Goal: Task Accomplishment & Management: Manage account settings

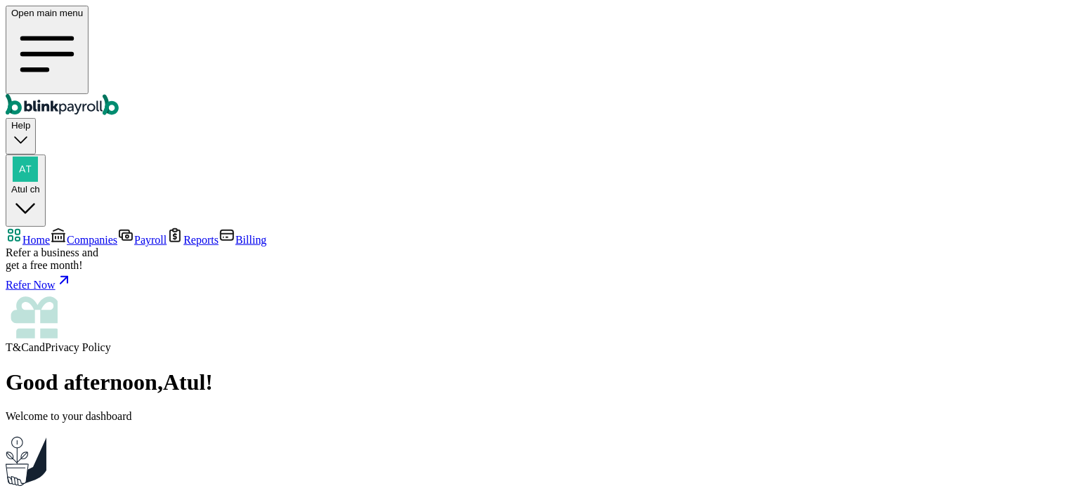
click at [67, 234] on span "Companies" at bounding box center [92, 240] width 51 height 12
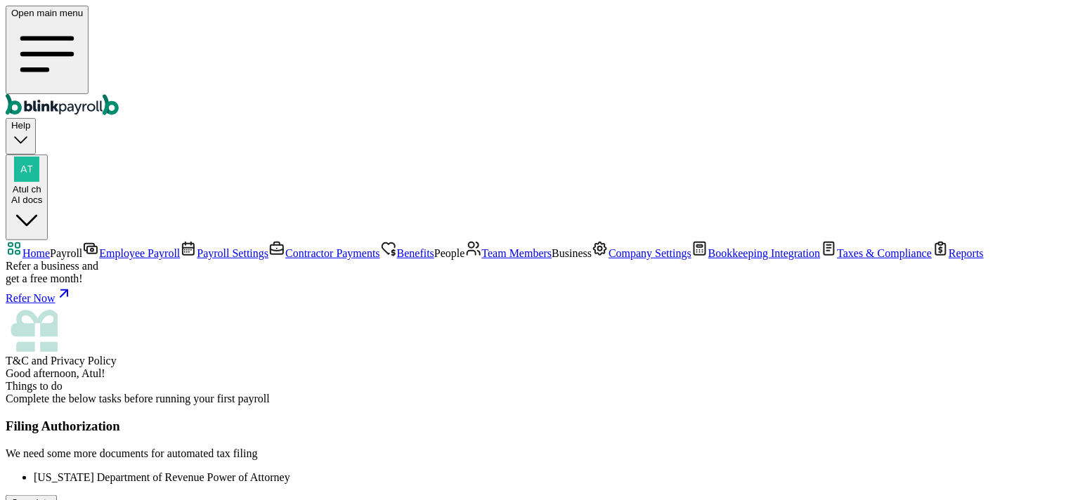
scroll to position [78, 0]
click at [99, 247] on span "Employee Payroll" at bounding box center [139, 253] width 81 height 12
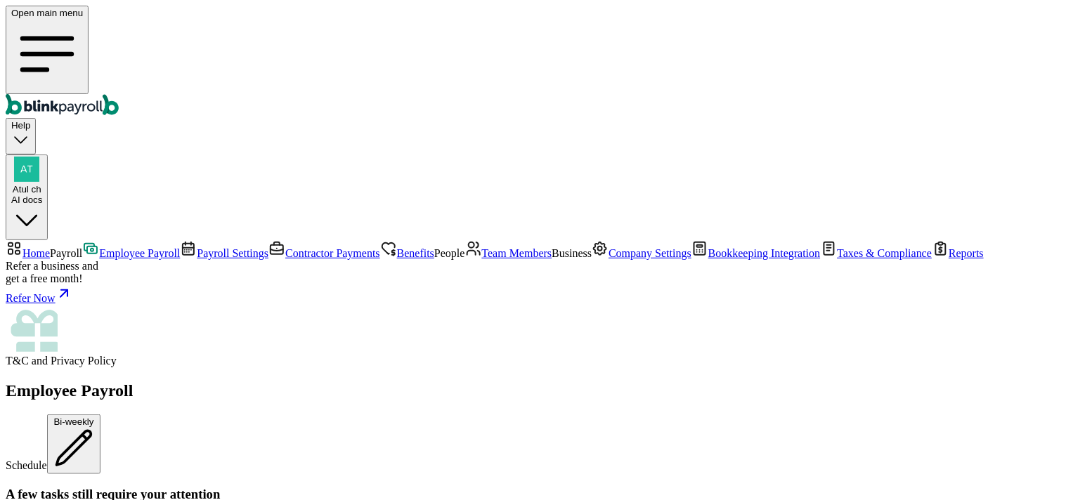
scroll to position [703, 0]
drag, startPoint x: 233, startPoint y: 241, endPoint x: 344, endPoint y: 236, distance: 111.2
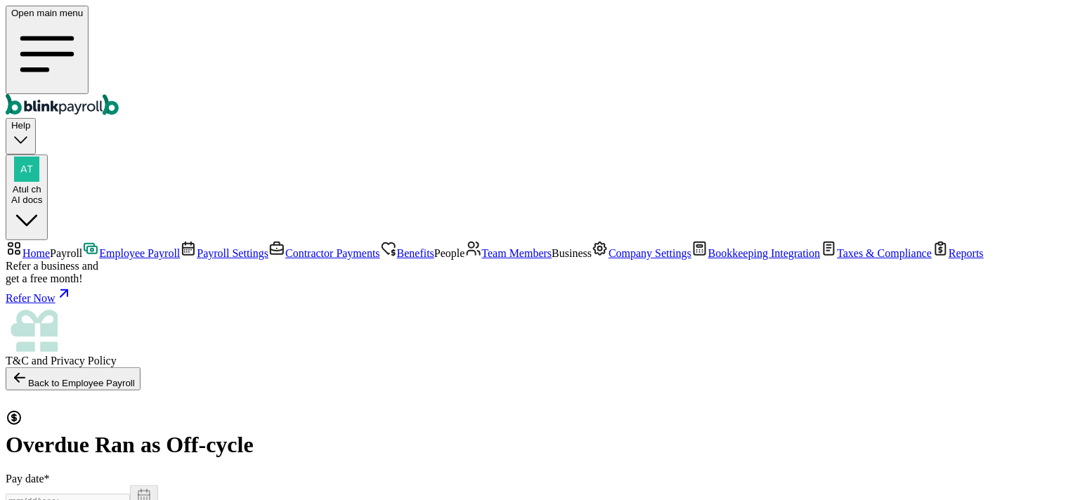
select select "direct_deposit"
type input "09/05/2025"
type input "08/09/2025 ~ 08/22/2025"
select select "2689"
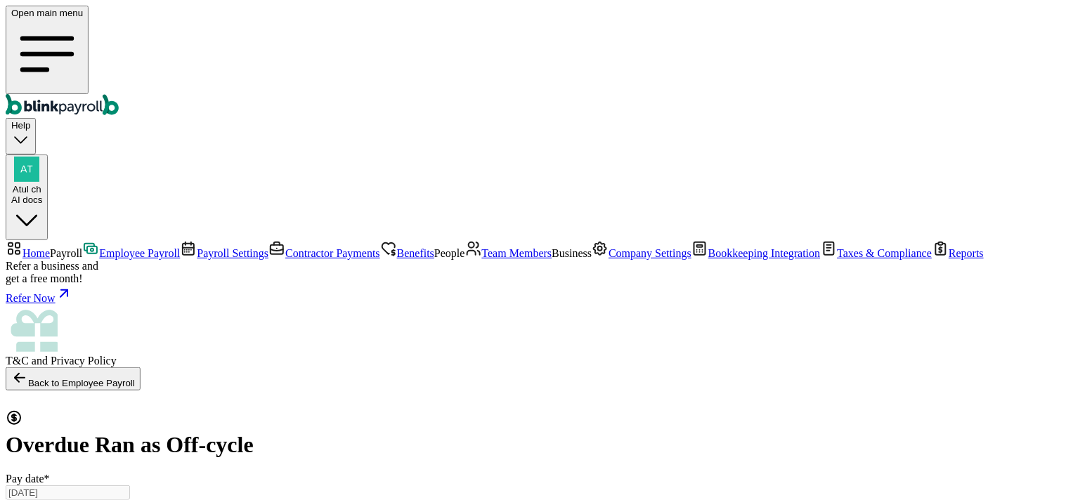
type input "09/05/2025"
radio input "true"
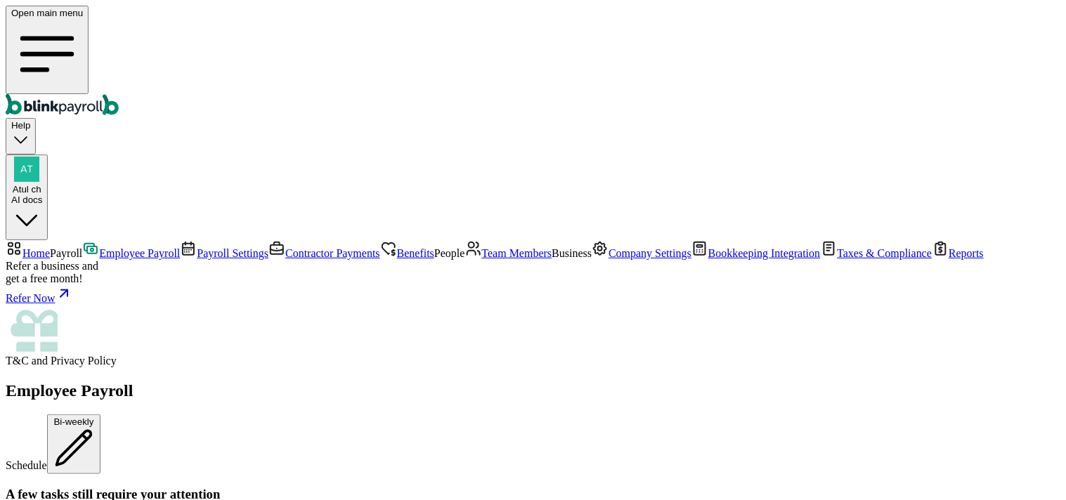
scroll to position [234, 0]
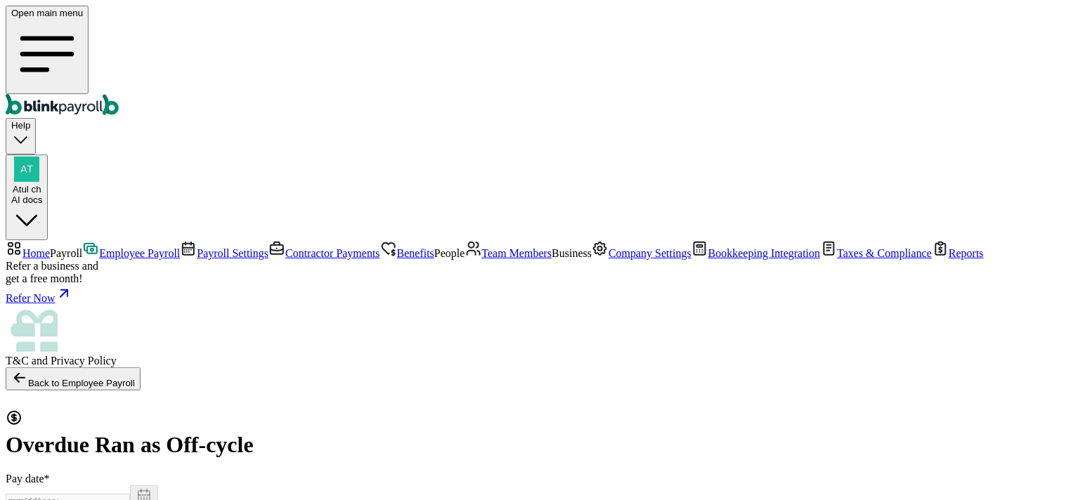
select select "direct_deposit"
type input "09/05/2025"
type input "08/09/2025 ~ 08/22/2025"
select select "direct_deposit"
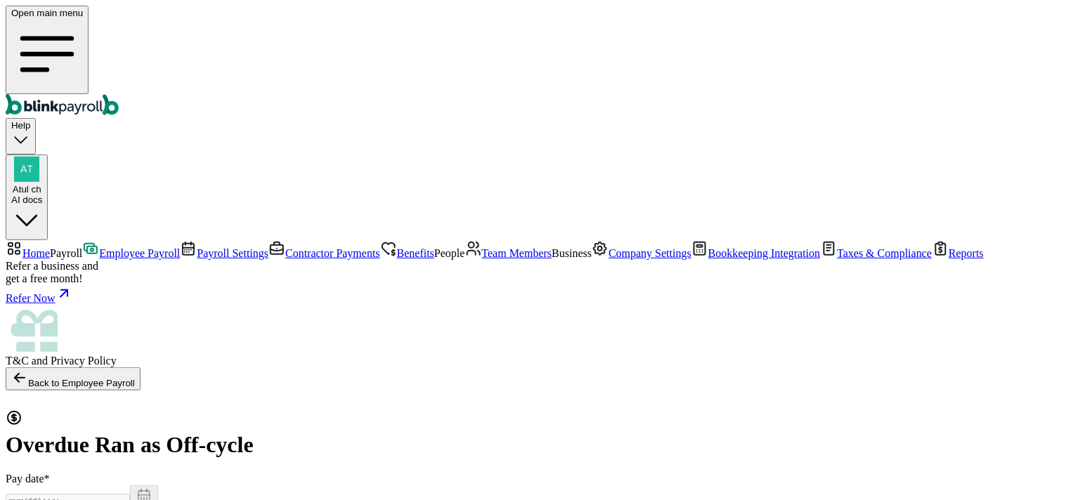
checkbox input "true"
type input "09/03/2025"
type input "08/09/2025 ~ 08/22/2025"
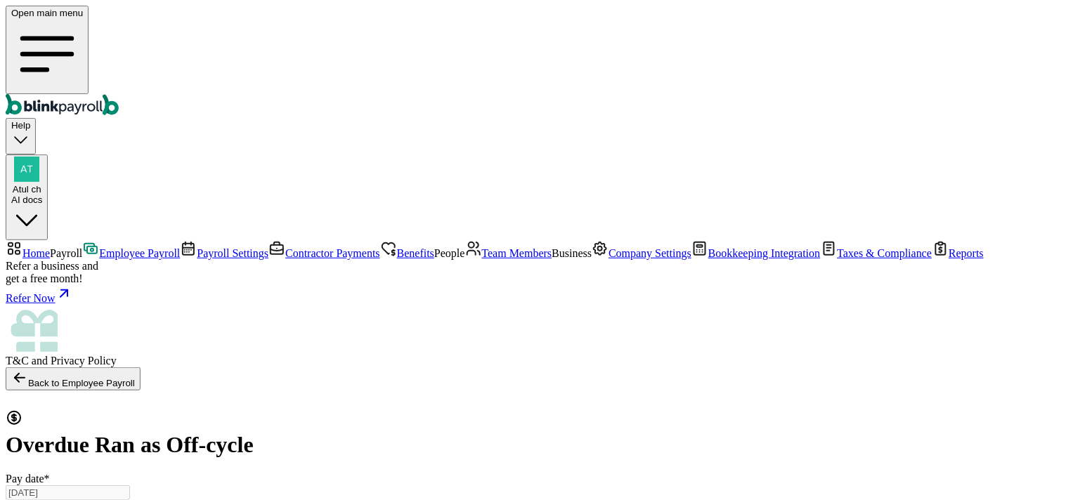
radio input "true"
select select "2689"
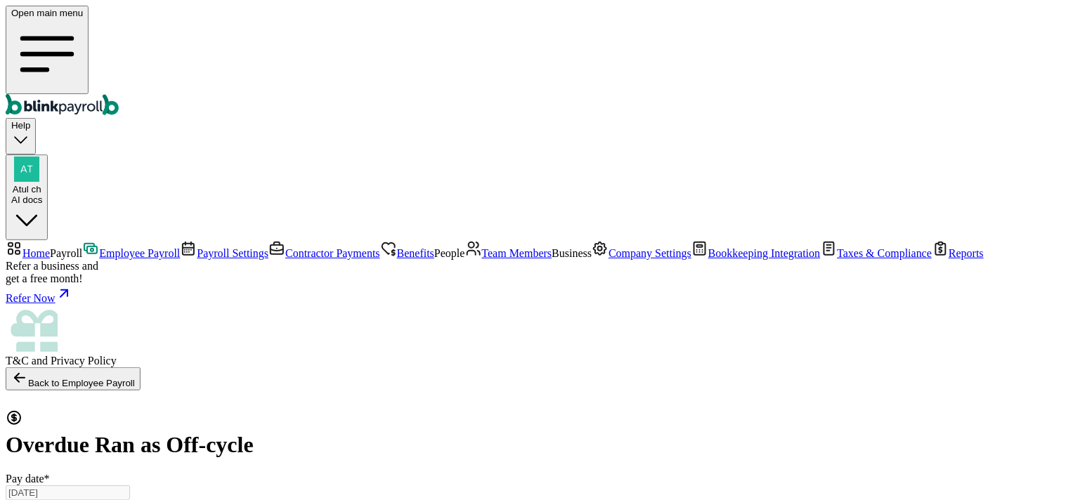
radio input "true"
click at [99, 247] on span "Employee Payroll" at bounding box center [139, 253] width 81 height 12
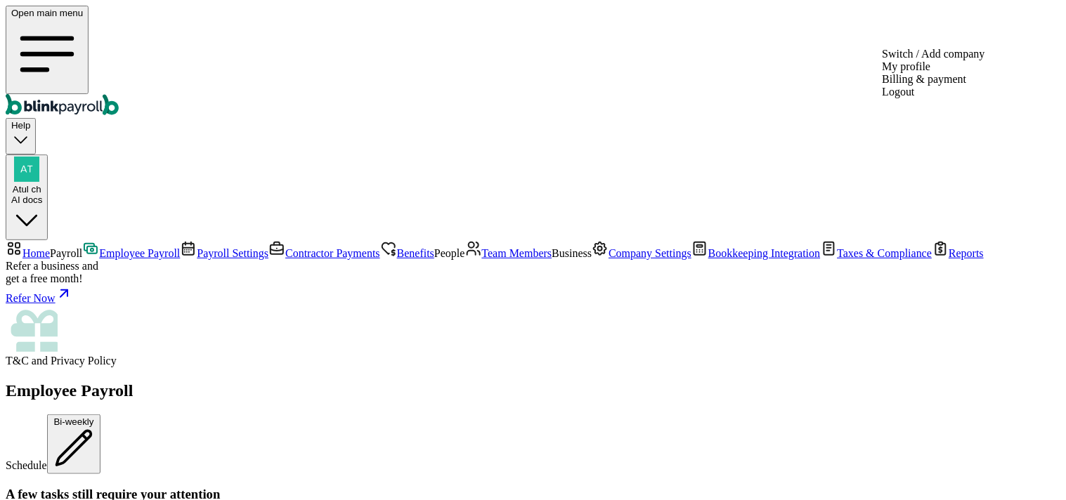
click at [42, 184] on div "Atul ch AI docs" at bounding box center [26, 194] width 31 height 21
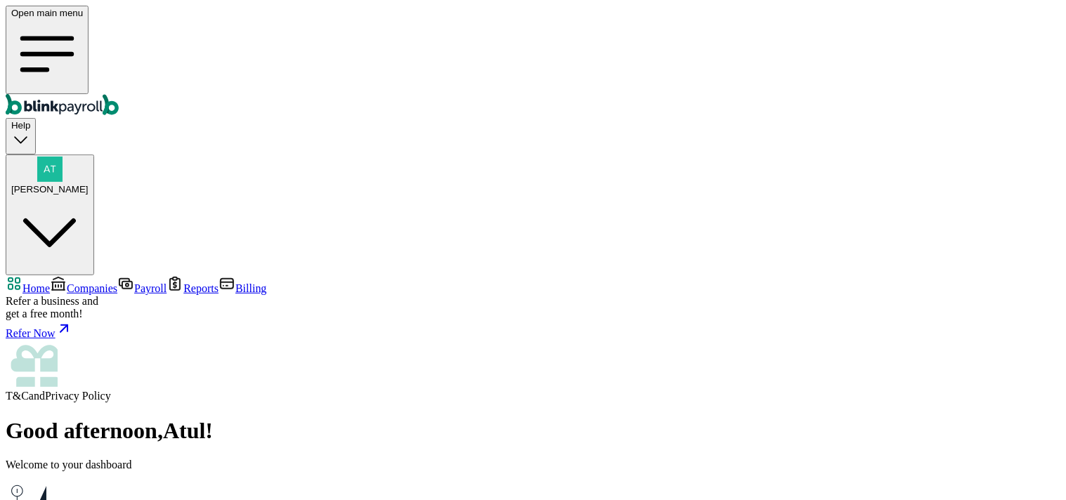
click at [76, 283] on span "Companies" at bounding box center [92, 289] width 51 height 12
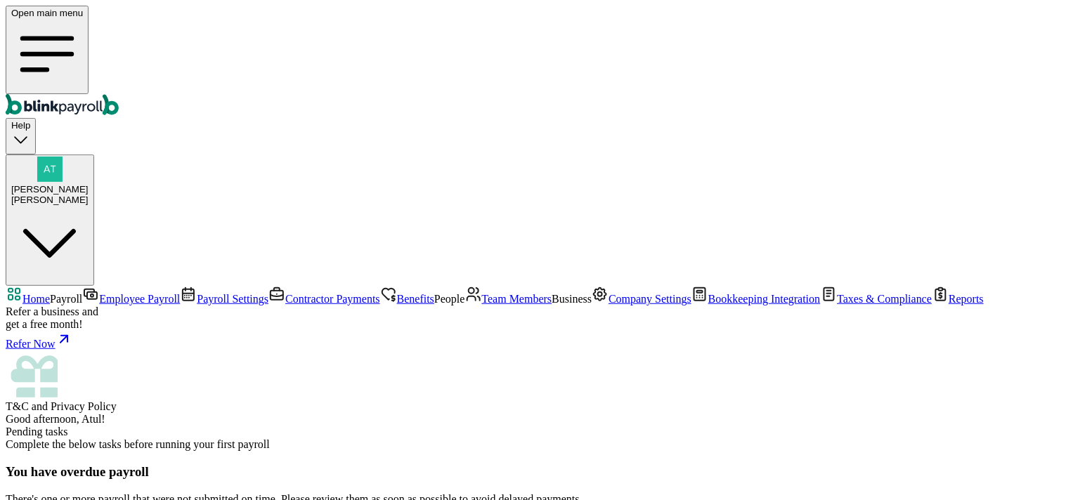
scroll to position [156, 0]
click at [82, 293] on link "Employee Payroll" at bounding box center [131, 299] width 98 height 12
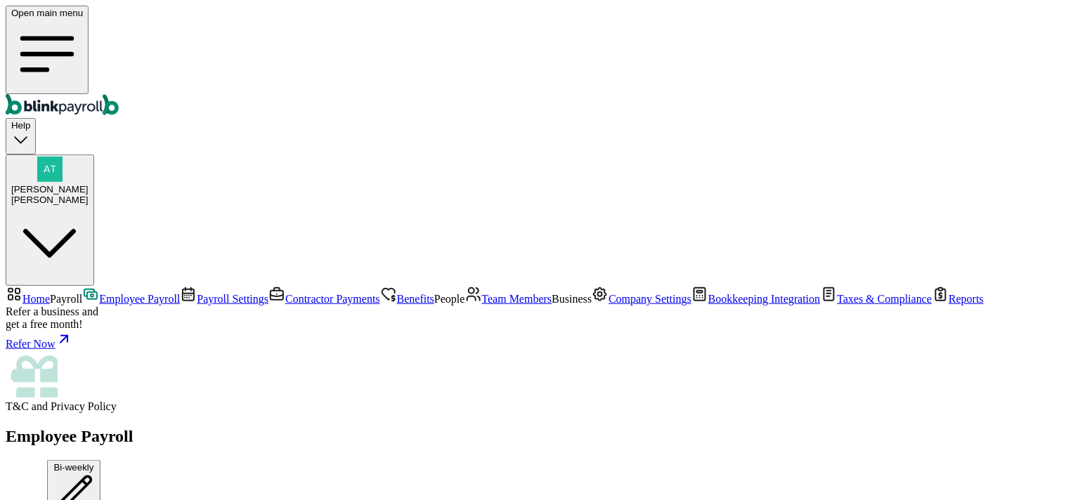
scroll to position [234, 0]
drag, startPoint x: 214, startPoint y: 375, endPoint x: 314, endPoint y: 368, distance: 100.7
drag, startPoint x: 534, startPoint y: 380, endPoint x: 591, endPoint y: 377, distance: 57.0
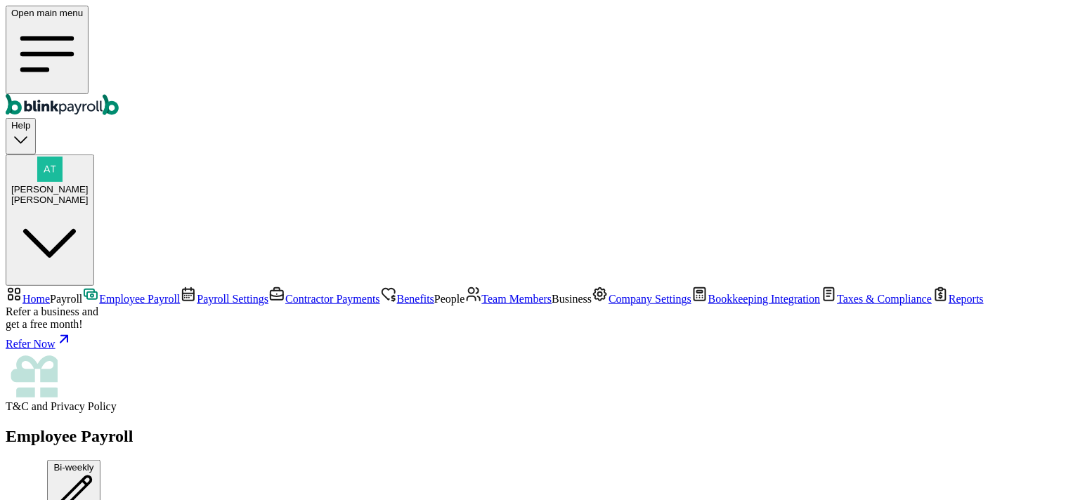
scroll to position [0, 0]
drag, startPoint x: 226, startPoint y: 186, endPoint x: 488, endPoint y: 299, distance: 285.8
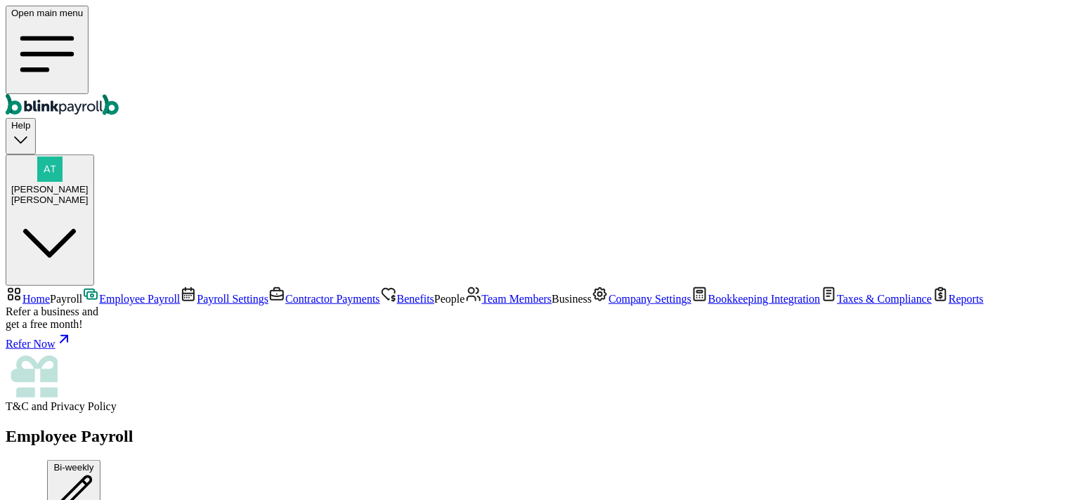
drag, startPoint x: 188, startPoint y: 373, endPoint x: 287, endPoint y: 374, distance: 98.4
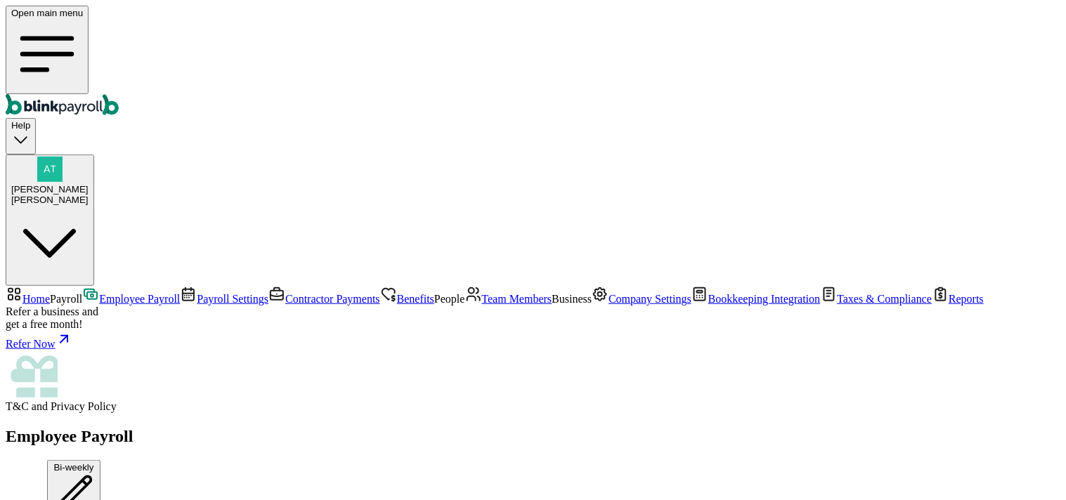
drag, startPoint x: 230, startPoint y: 149, endPoint x: 354, endPoint y: 153, distance: 124.4
drag, startPoint x: 543, startPoint y: 289, endPoint x: 514, endPoint y: 295, distance: 29.5
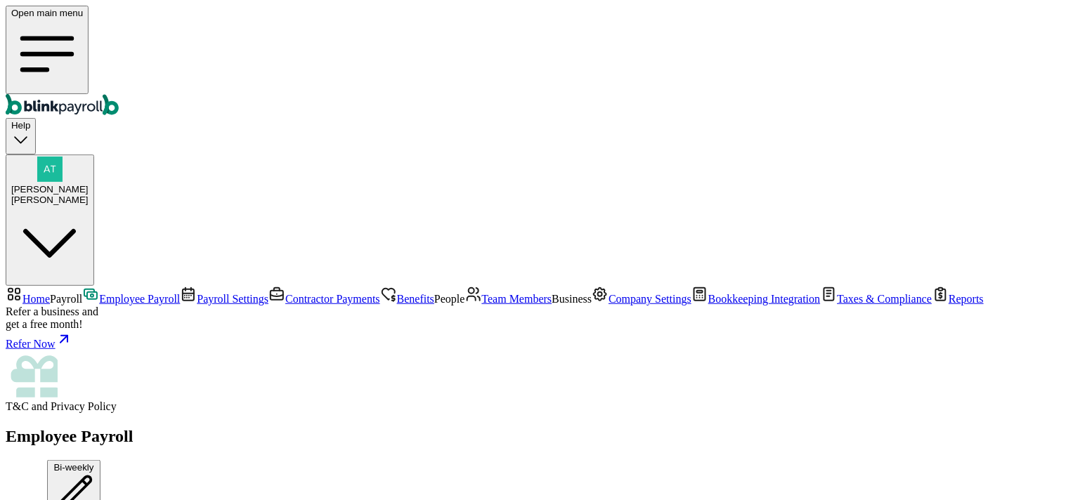
drag, startPoint x: 214, startPoint y: 296, endPoint x: 284, endPoint y: 295, distance: 69.6
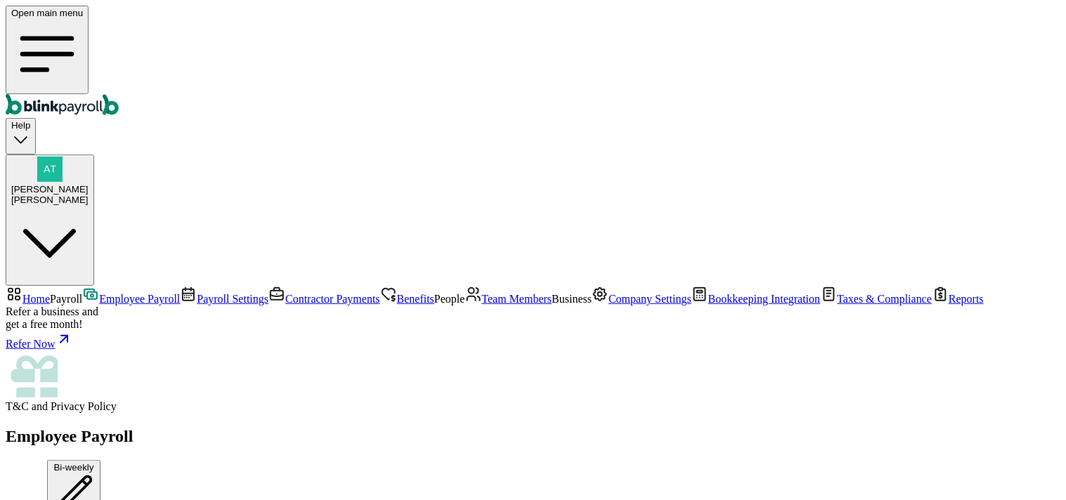
click at [482, 293] on span "Team Members" at bounding box center [517, 299] width 70 height 12
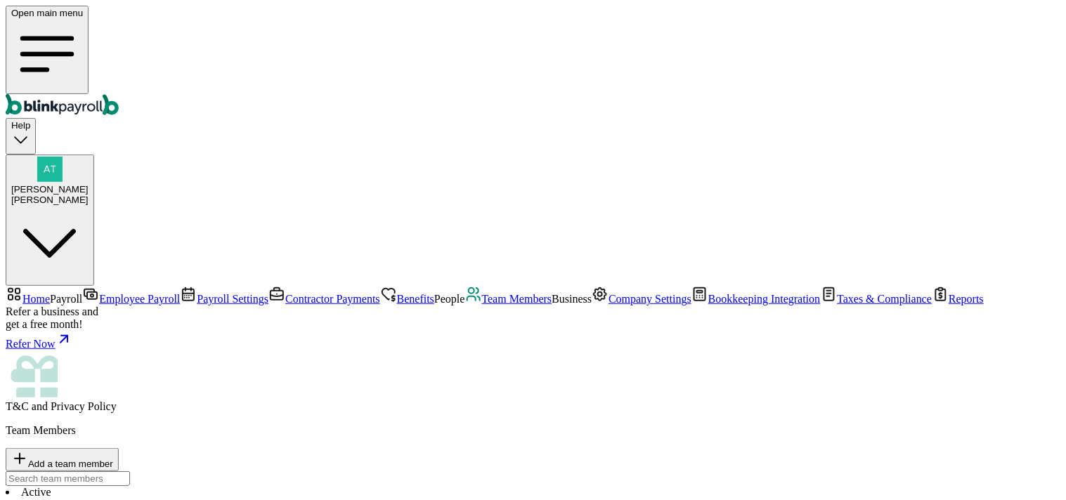
select select "2025"
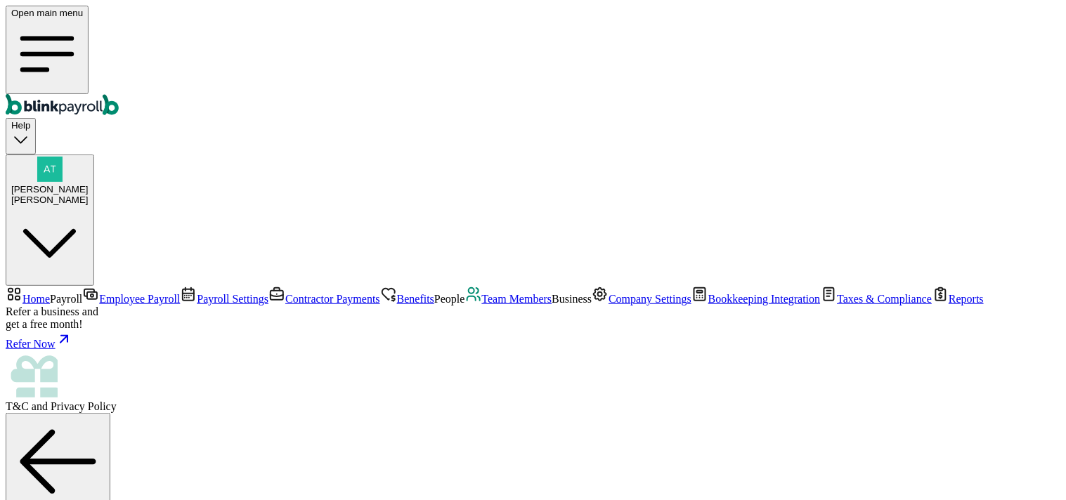
click at [397, 293] on span "Benefits" at bounding box center [415, 299] width 37 height 12
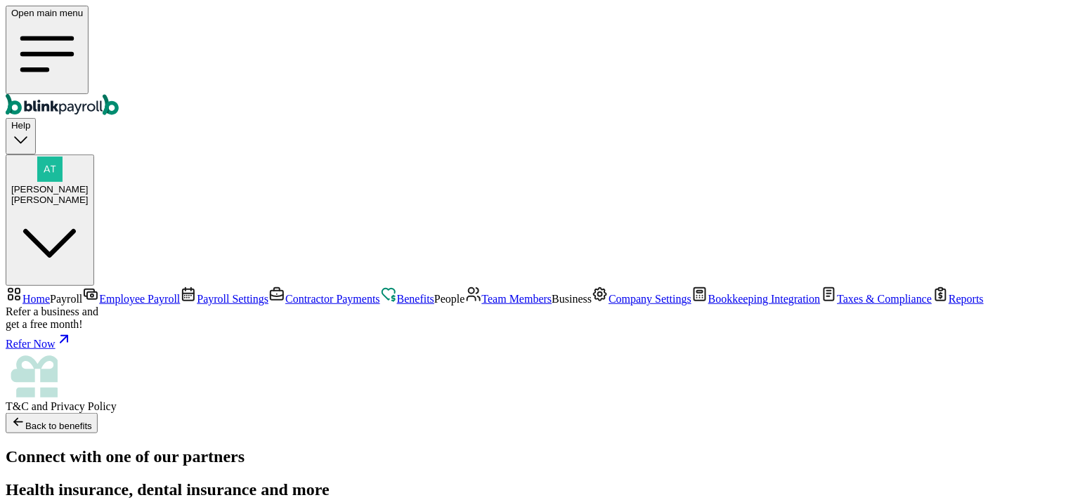
scroll to position [98, 0]
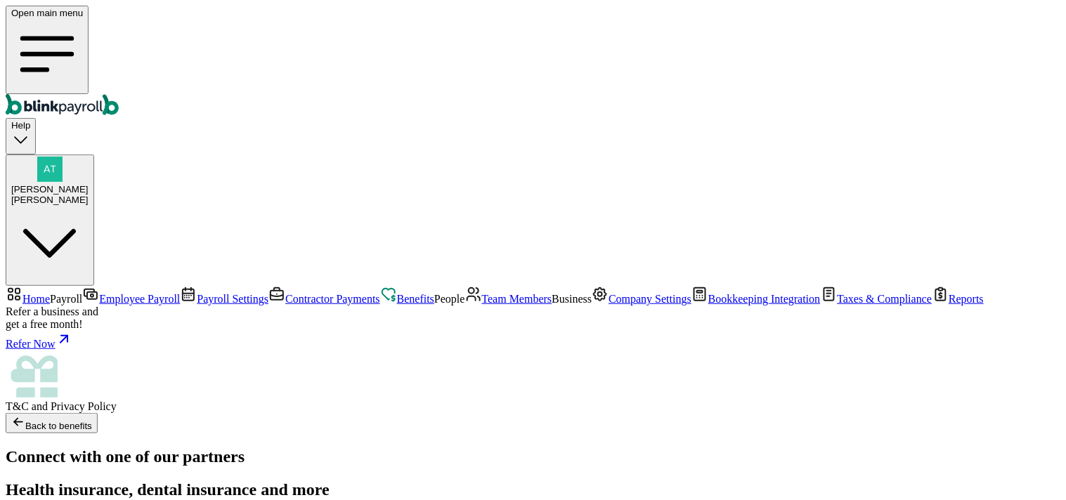
scroll to position [98, 0]
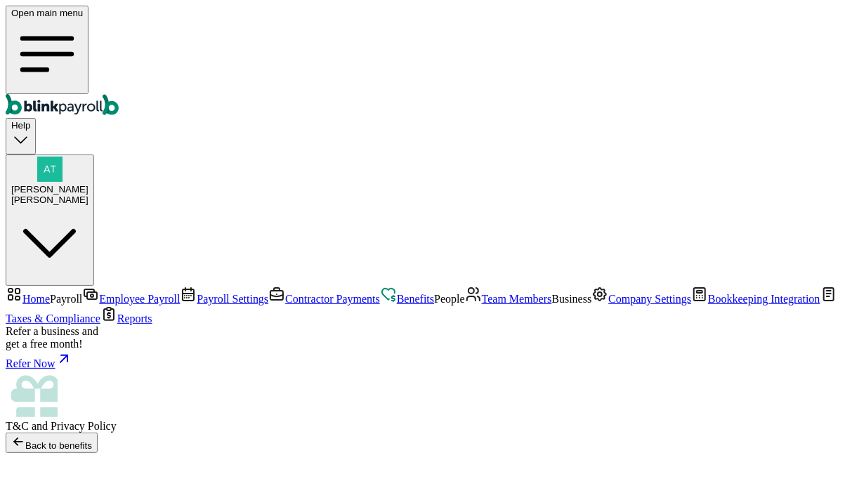
click at [397, 293] on span "Benefits" at bounding box center [415, 299] width 37 height 12
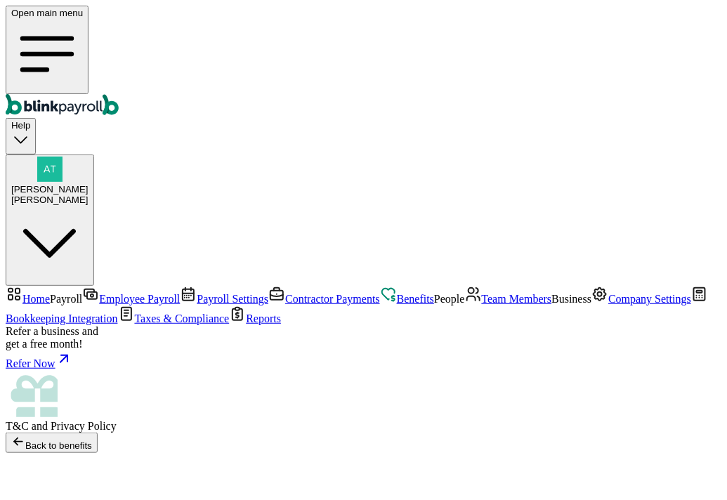
click at [89, 157] on div "[PERSON_NAME] [PERSON_NAME]" at bounding box center [49, 181] width 77 height 48
drag, startPoint x: 510, startPoint y: 244, endPoint x: 711, endPoint y: 241, distance: 201.0
copy span "[EMAIL_ADDRESS][DOMAIN_NAME]"
